Goal: Navigation & Orientation: Find specific page/section

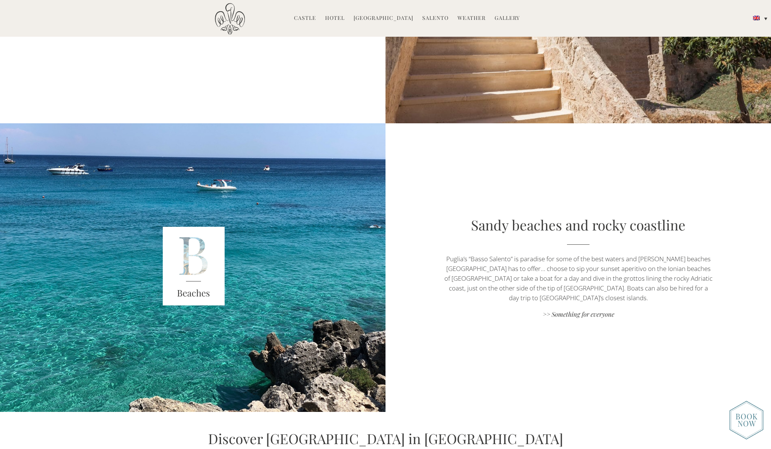
scroll to position [1727, 0]
click at [333, 19] on link "Hotel" at bounding box center [334, 18] width 19 height 9
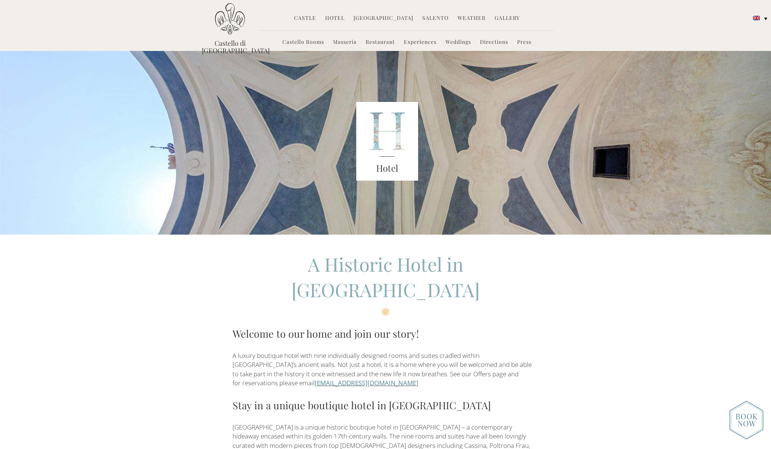
click at [307, 21] on link "Castle" at bounding box center [305, 18] width 22 height 9
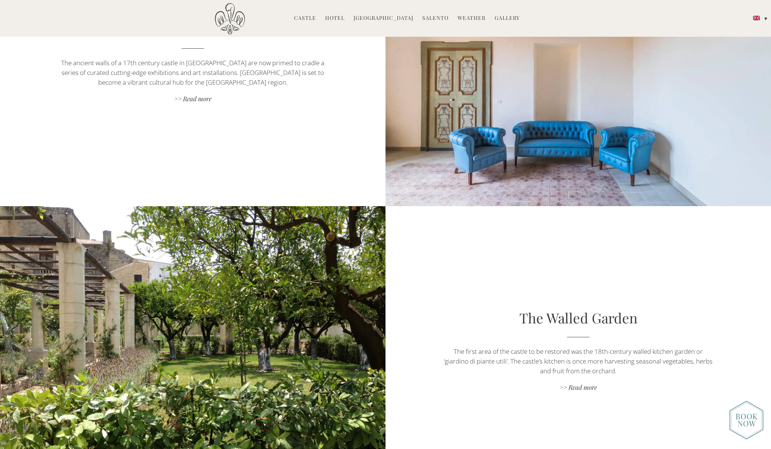
scroll to position [1319, 0]
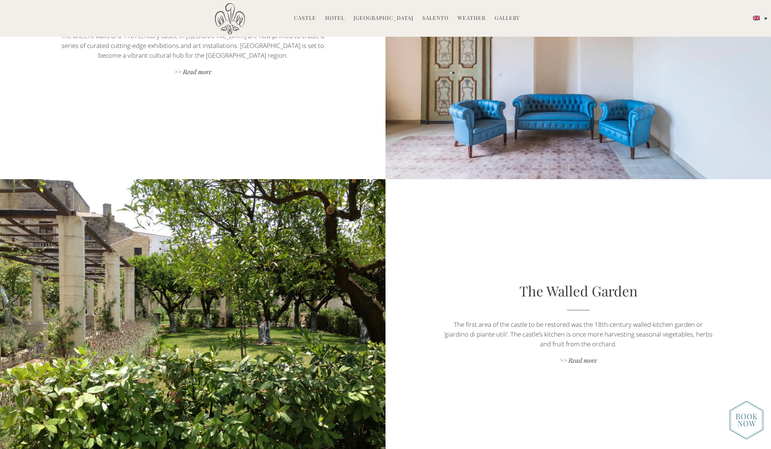
click at [743, 414] on img at bounding box center [746, 420] width 34 height 39
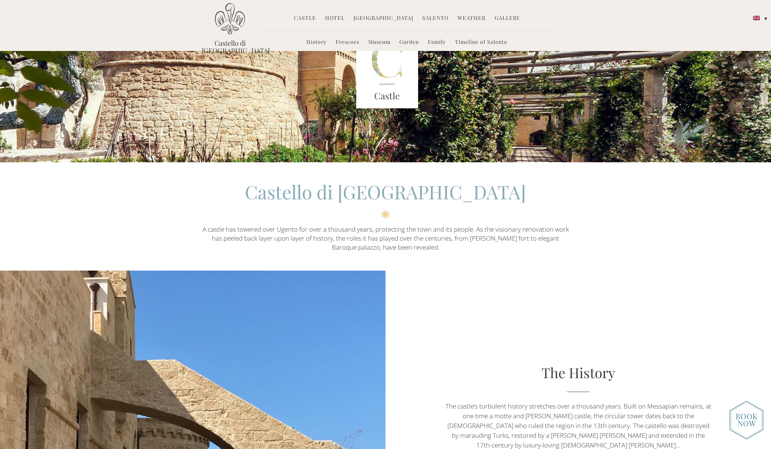
scroll to position [0, 0]
